Goal: Task Accomplishment & Management: Use online tool/utility

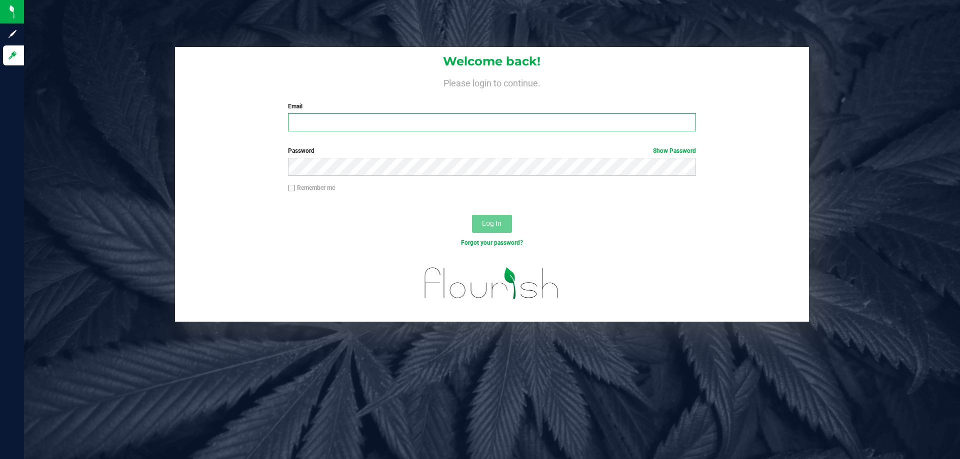
click at [404, 128] on input "Email" at bounding box center [491, 122] width 407 height 18
type input "[EMAIL_ADDRESS][DOMAIN_NAME]"
click at [472, 215] on button "Log In" at bounding box center [492, 224] width 40 height 18
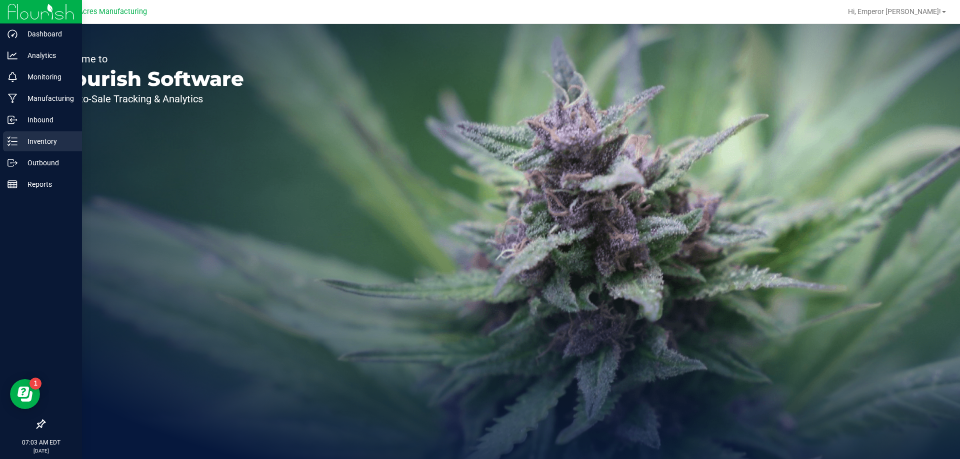
click at [9, 141] on icon at bounding box center [9, 140] width 2 height 1
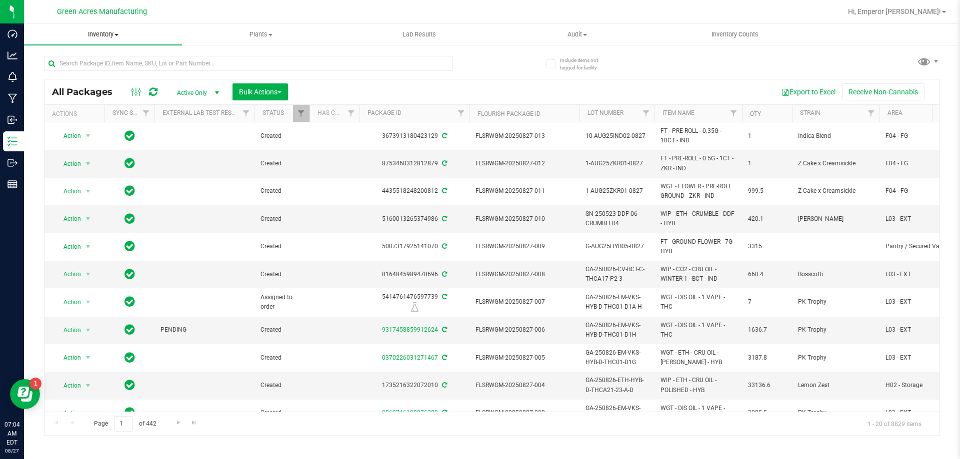
click at [102, 37] on span "Inventory" at bounding box center [103, 34] width 158 height 9
click at [90, 120] on span "From bill of materials" at bounding box center [69, 120] width 90 height 8
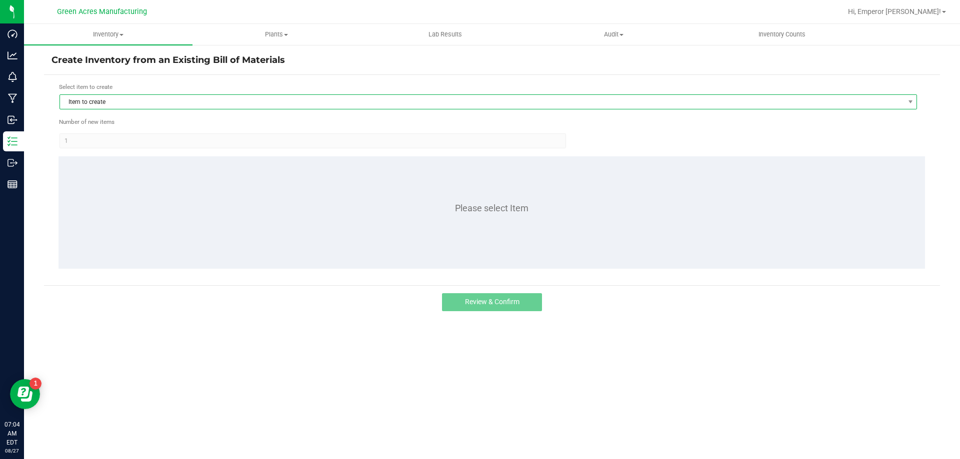
click at [183, 103] on span "Item to create" at bounding box center [482, 102] width 844 height 14
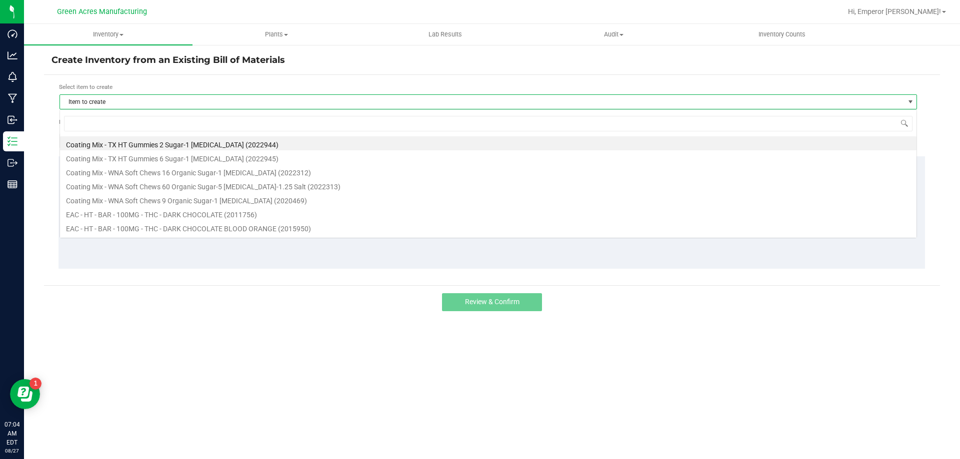
scroll to position [15, 857]
type input "mbl"
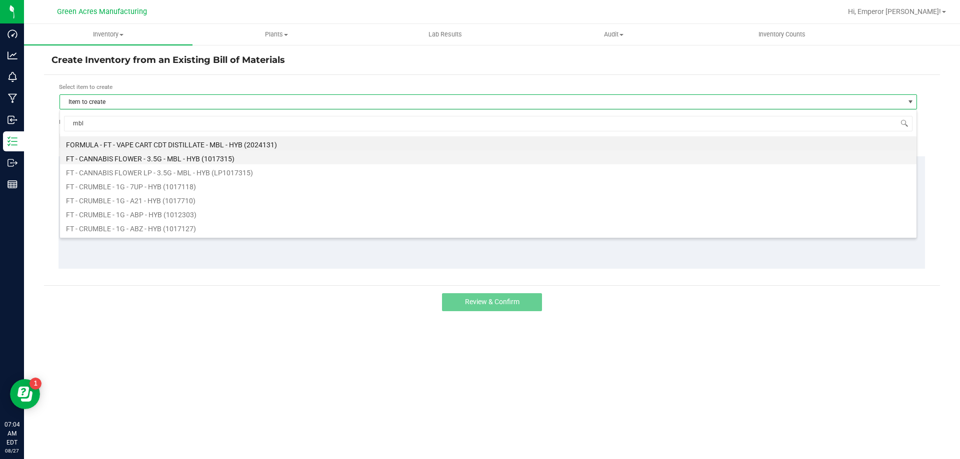
click at [234, 158] on li "FT - CANNABIS FLOWER - 3.5G - MBL - HYB (1017315)" at bounding box center [488, 157] width 856 height 14
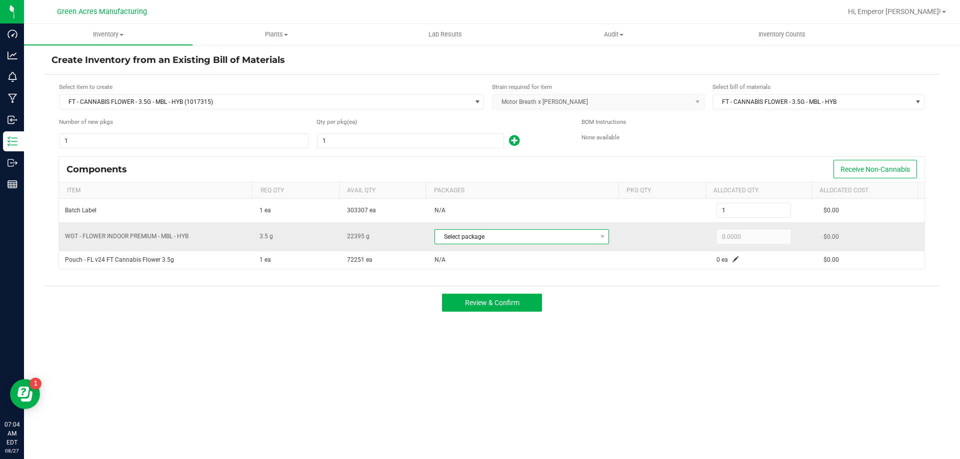
click at [509, 232] on span "Select package" at bounding box center [515, 237] width 161 height 14
click at [516, 278] on li "8190300675941445 (W-AUG25MBL01-0827)" at bounding box center [521, 278] width 179 height 14
type input "3.5000"
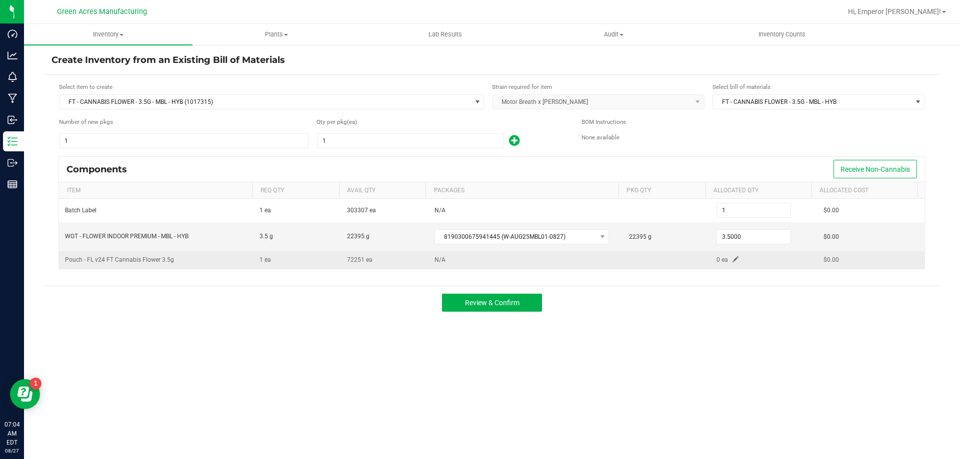
click at [732, 259] on span at bounding box center [735, 259] width 6 height 6
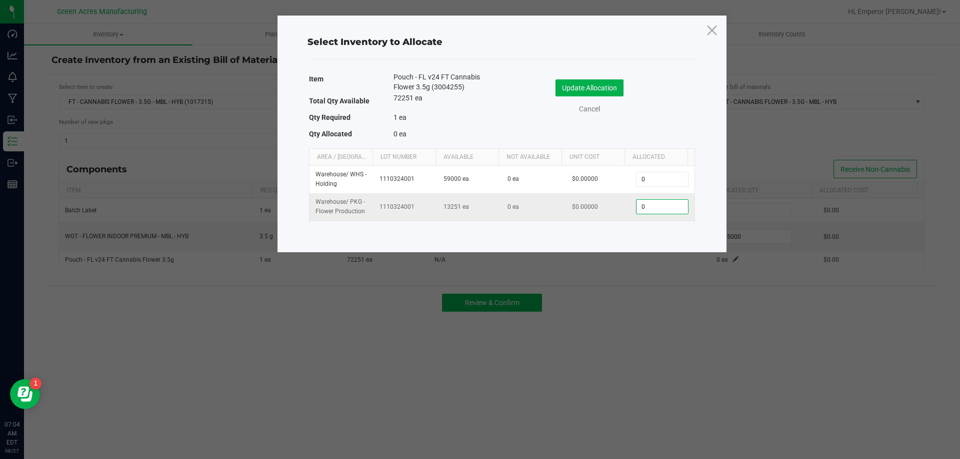
click at [670, 211] on input "0" at bounding box center [661, 207] width 51 height 14
type input "1"
click at [576, 87] on button "Update Allocation" at bounding box center [589, 87] width 68 height 17
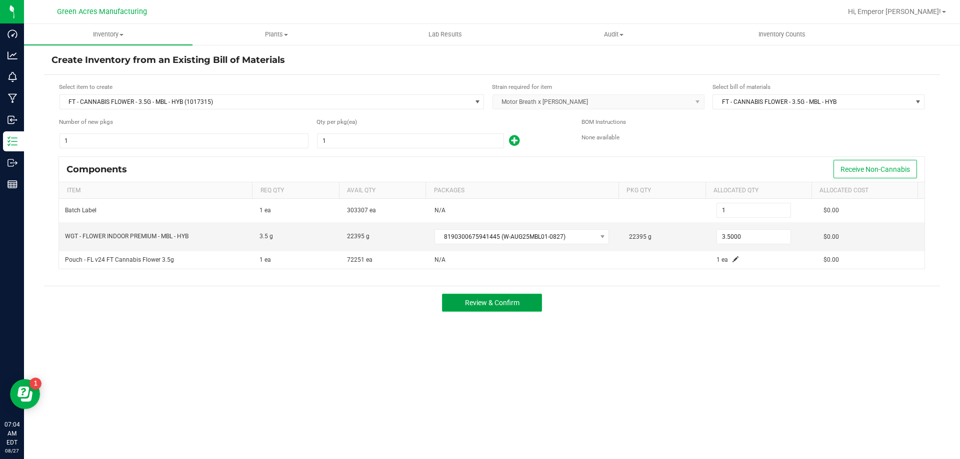
click at [517, 306] on span "Review & Confirm" at bounding box center [492, 303] width 54 height 8
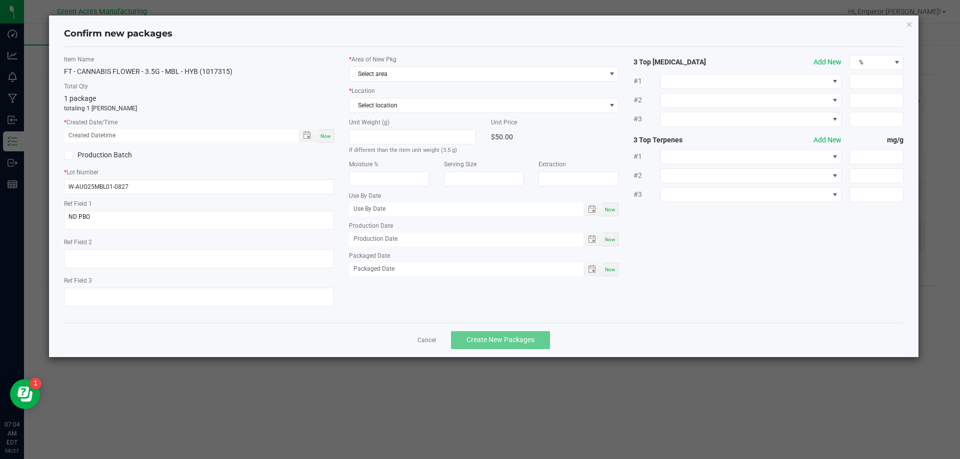
click at [322, 134] on span "Now" at bounding box center [325, 135] width 10 height 5
type input "[DATE] 07:04 AM"
click at [397, 74] on span "Select area" at bounding box center [477, 74] width 256 height 14
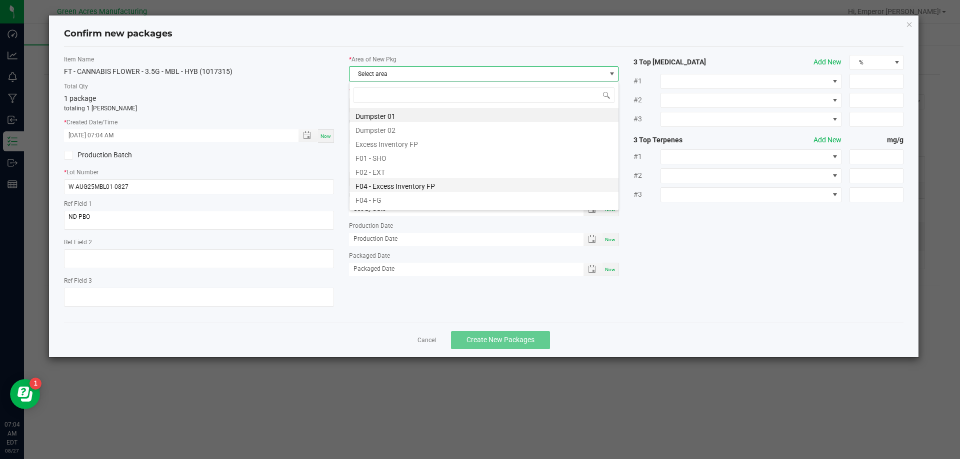
scroll to position [15, 270]
click at [392, 199] on li "F04 - FG" at bounding box center [483, 199] width 269 height 14
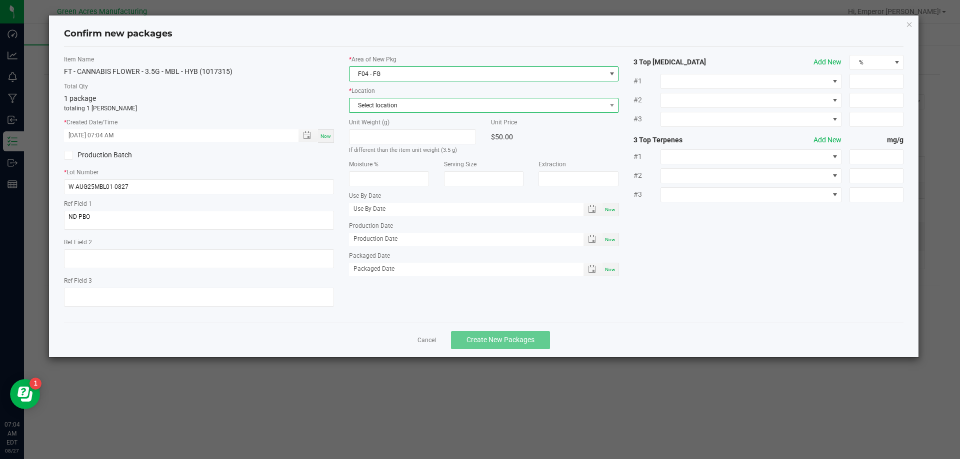
click at [397, 98] on span "Select location" at bounding box center [484, 105] width 270 height 15
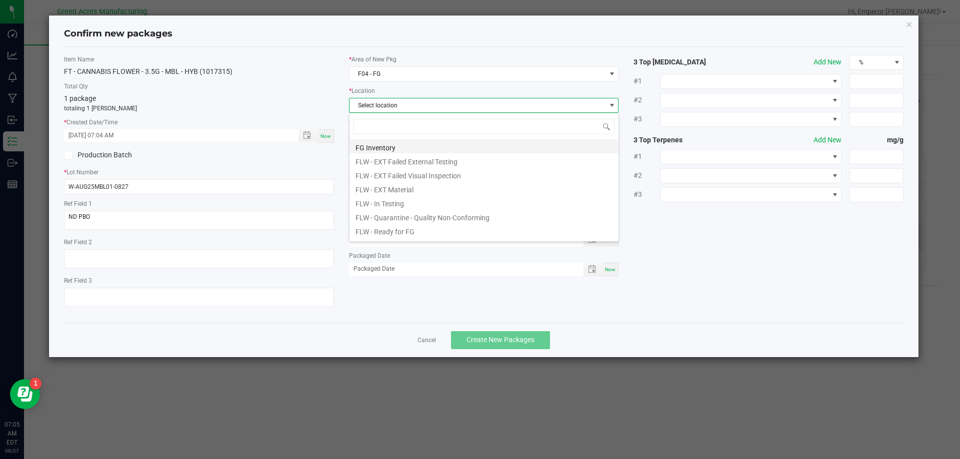
click at [395, 141] on li "FG Inventory" at bounding box center [483, 146] width 269 height 14
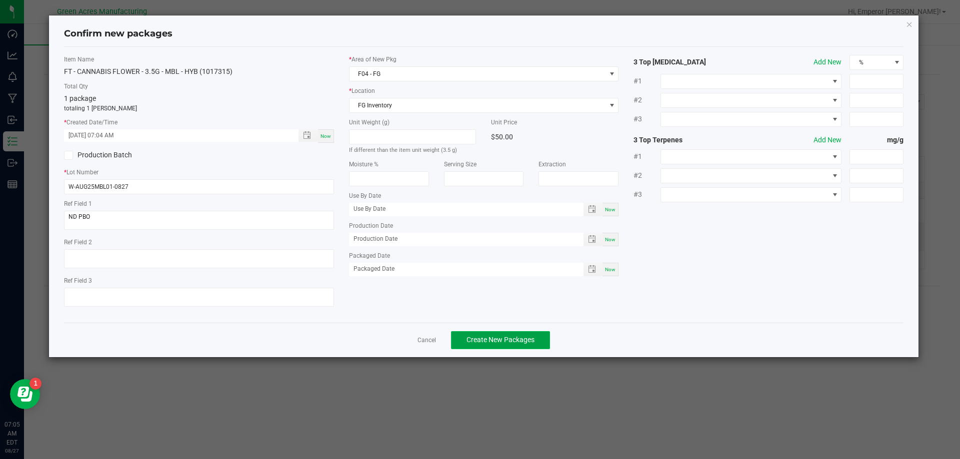
click at [501, 338] on span "Create New Packages" at bounding box center [500, 340] width 68 height 8
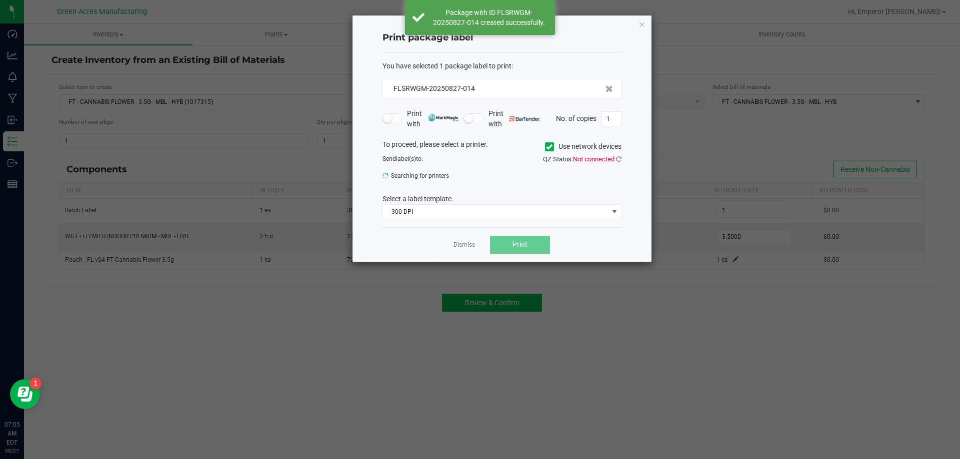
click at [612, 162] on span "Not connected" at bounding box center [593, 158] width 41 height 7
click at [617, 160] on icon at bounding box center [618, 159] width 5 height 6
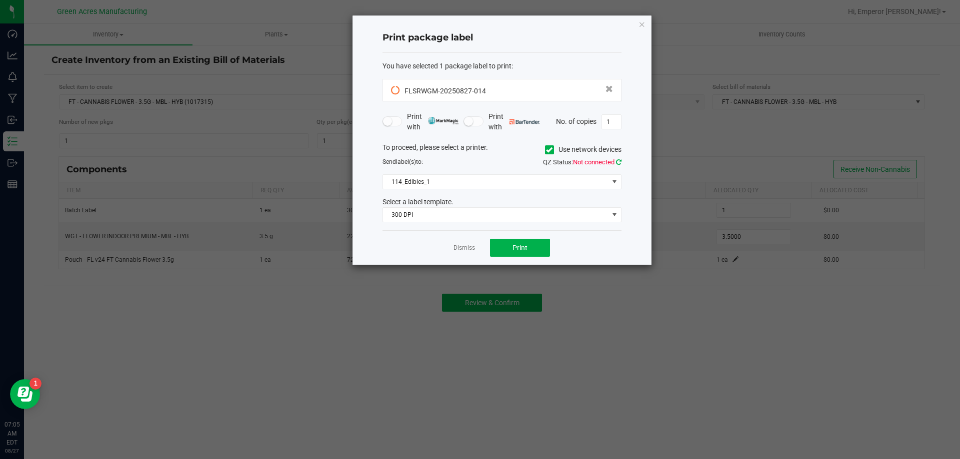
click at [616, 161] on icon at bounding box center [618, 162] width 5 height 6
click at [492, 174] on div "To proceed, please select a printer. Use network devices Send label(s) to: QZ S…" at bounding box center [501, 182] width 239 height 80
click at [486, 182] on span "114_Edibles_1" at bounding box center [495, 182] width 225 height 14
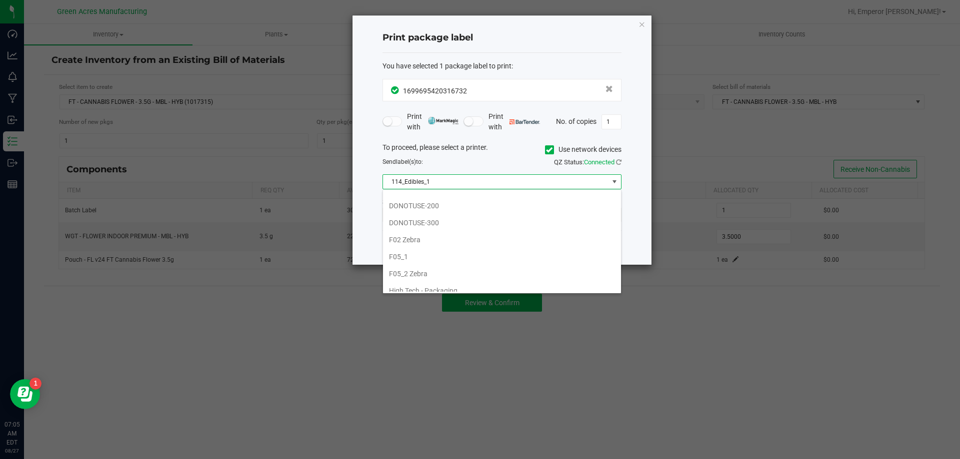
scroll to position [250, 0]
click at [452, 256] on li "F05_2 Zebra" at bounding box center [502, 256] width 238 height 17
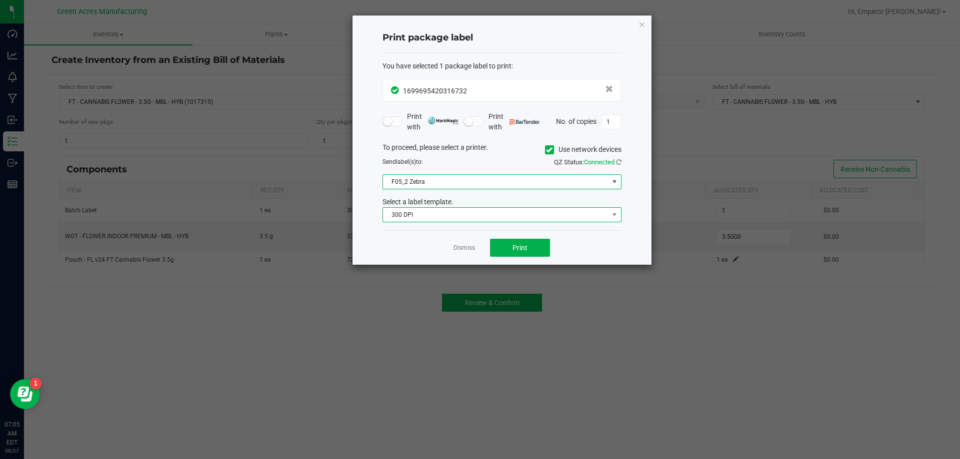
click at [455, 215] on span "300 DPI" at bounding box center [495, 215] width 225 height 14
click at [518, 253] on button "Print" at bounding box center [520, 248] width 60 height 18
click at [459, 252] on link "Dismiss" at bounding box center [463, 248] width 21 height 8
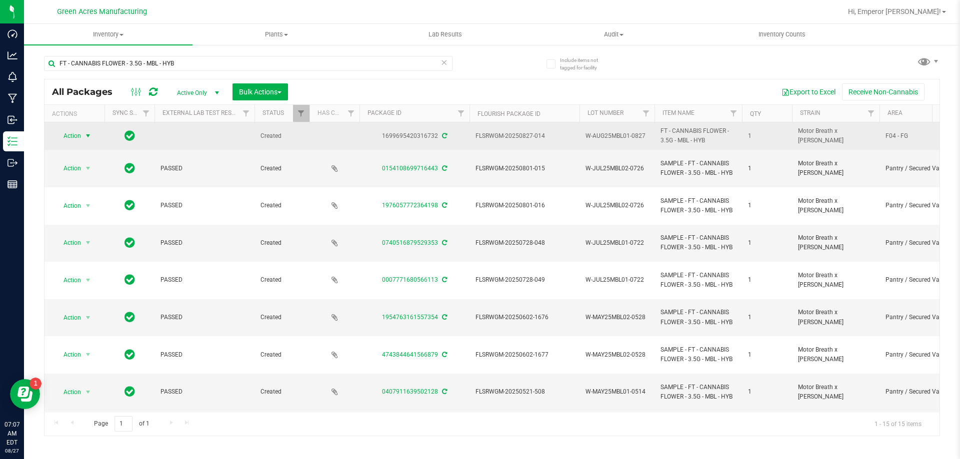
click at [84, 135] on span "select" at bounding box center [88, 136] width 8 height 8
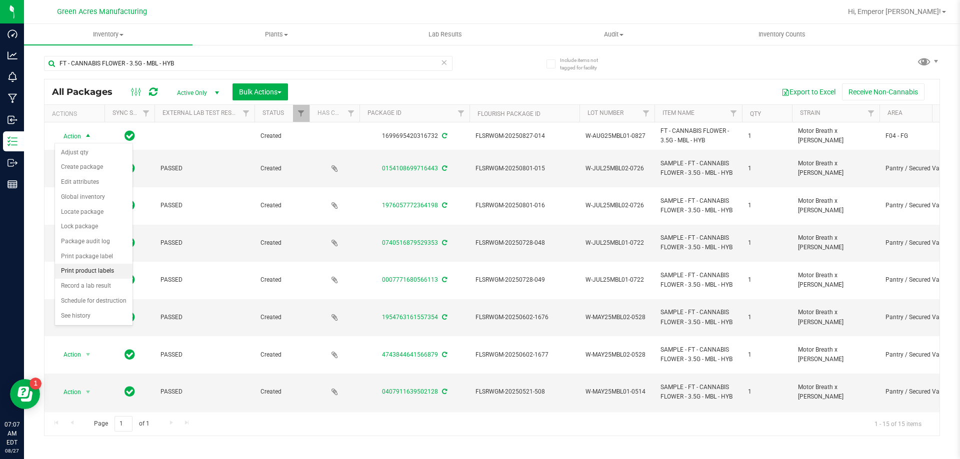
click at [92, 271] on li "Print product labels" at bounding box center [93, 271] width 77 height 15
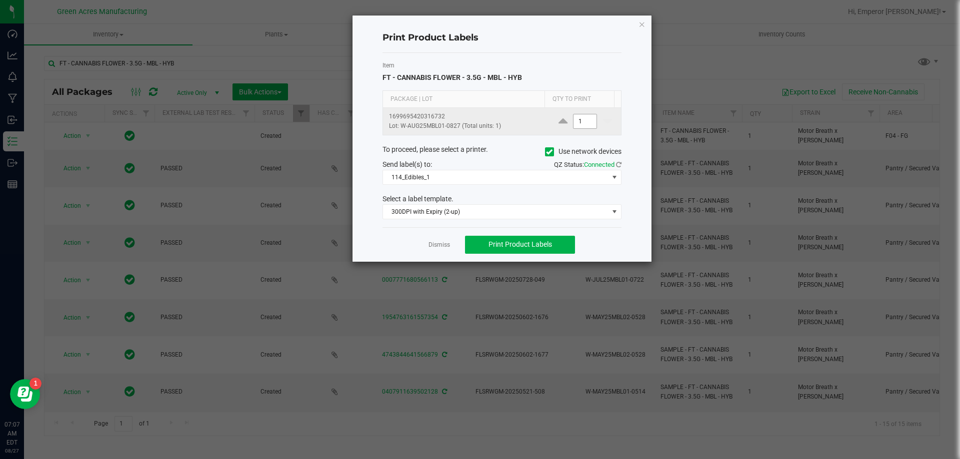
click at [577, 115] on input "1" at bounding box center [584, 121] width 23 height 14
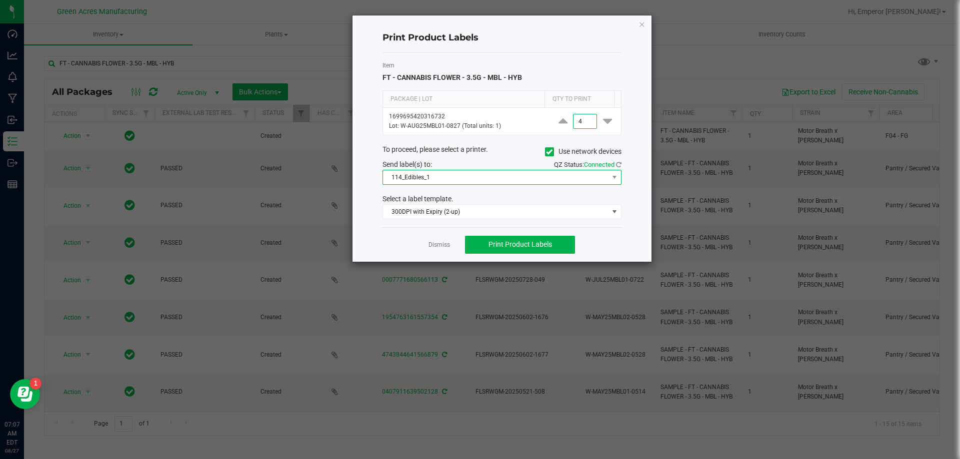
click at [525, 176] on span "114_Edibles_1" at bounding box center [495, 177] width 225 height 14
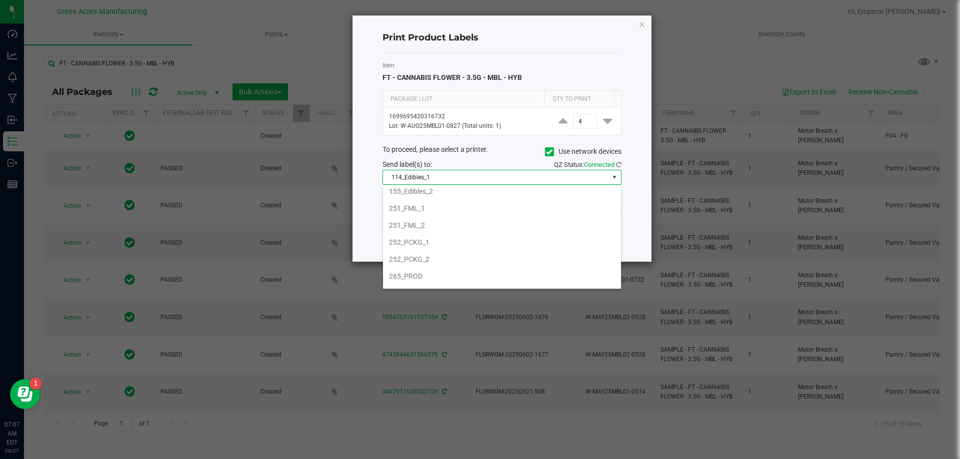
scroll to position [200, 0]
click at [452, 277] on li "F05_1" at bounding box center [502, 284] width 238 height 17
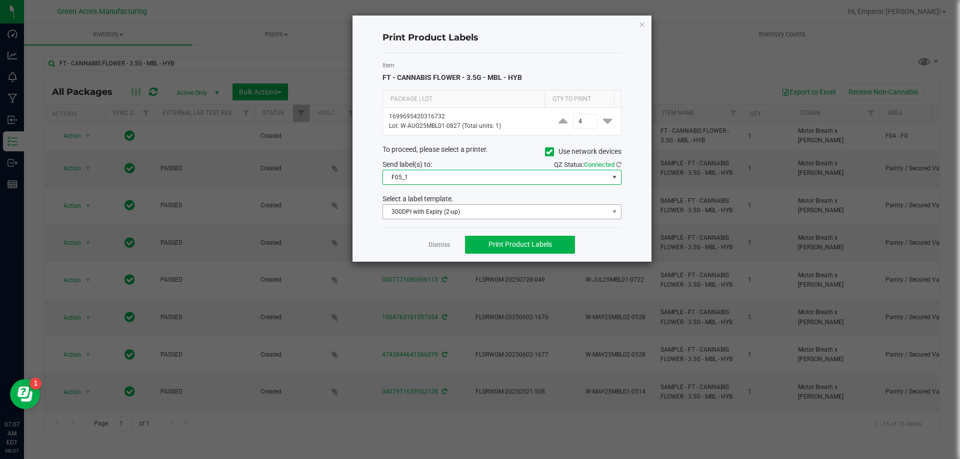
click at [500, 204] on div "Select a label template. 300DPI with Expiry (2-up)" at bounding box center [502, 206] width 254 height 25
click at [490, 215] on span "300DPI with Expiry (2-up)" at bounding box center [495, 212] width 225 height 14
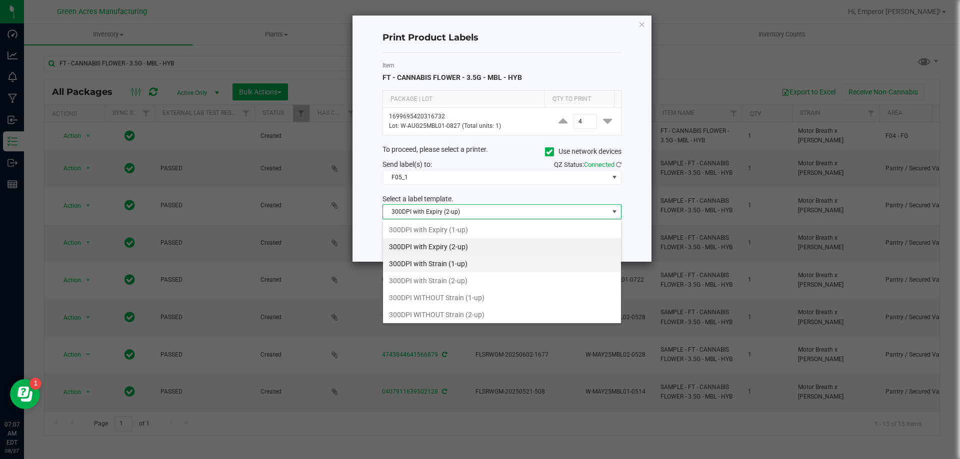
scroll to position [15, 239]
click at [463, 279] on li "300DPI with Strain (2-up)" at bounding box center [502, 280] width 238 height 17
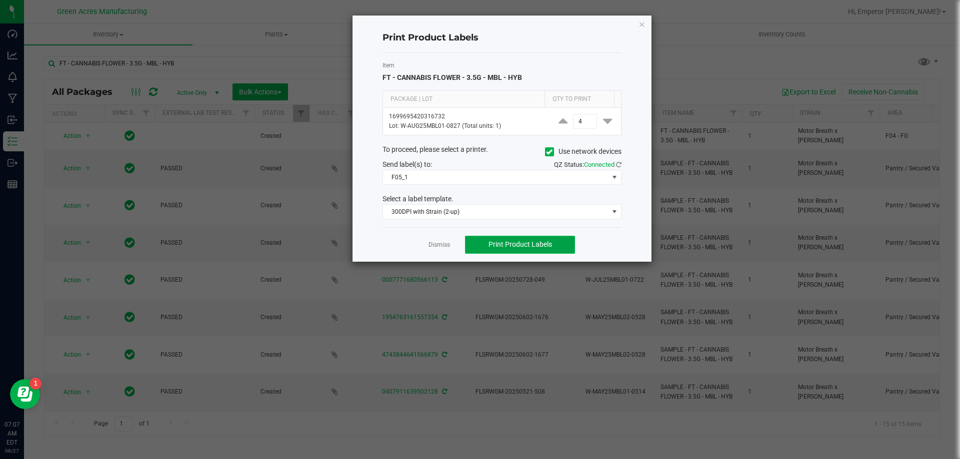
click at [504, 238] on button "Print Product Labels" at bounding box center [520, 245] width 110 height 18
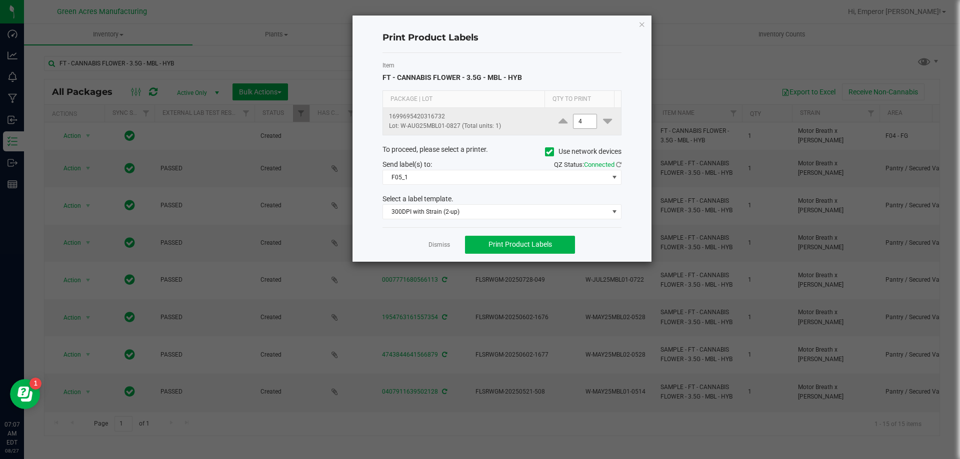
click at [580, 117] on input "4" at bounding box center [584, 121] width 23 height 14
type input "3,000"
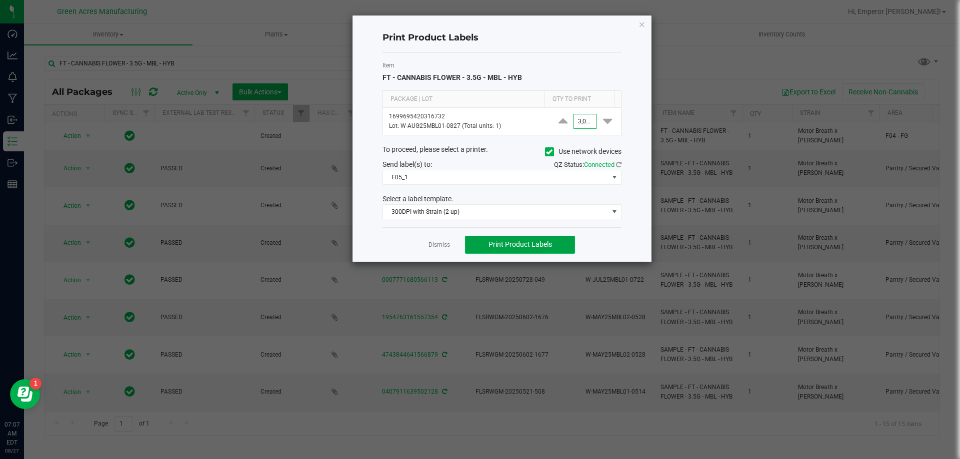
scroll to position [0, 0]
click at [537, 247] on span "Print Product Labels" at bounding box center [519, 244] width 63 height 8
